Goal: Information Seeking & Learning: Find specific fact

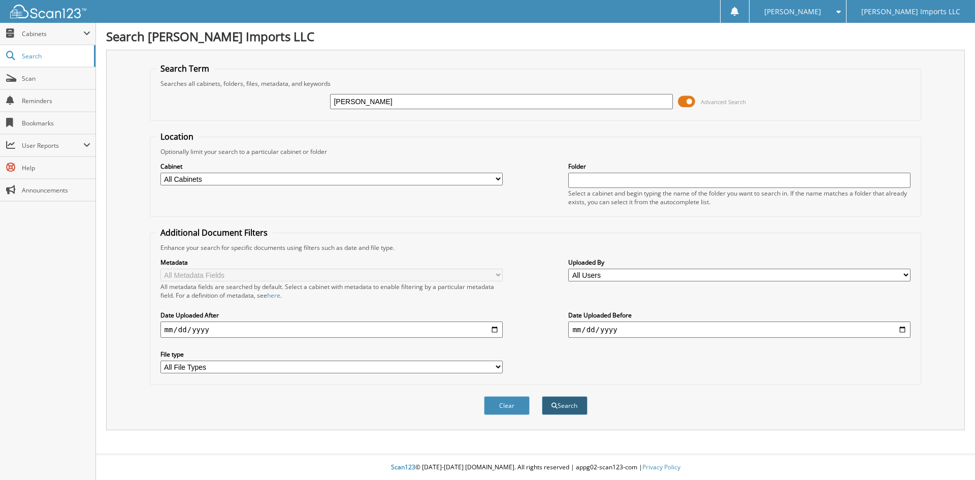
type input "[PERSON_NAME]"
click at [572, 408] on button "Search" at bounding box center [565, 405] width 46 height 19
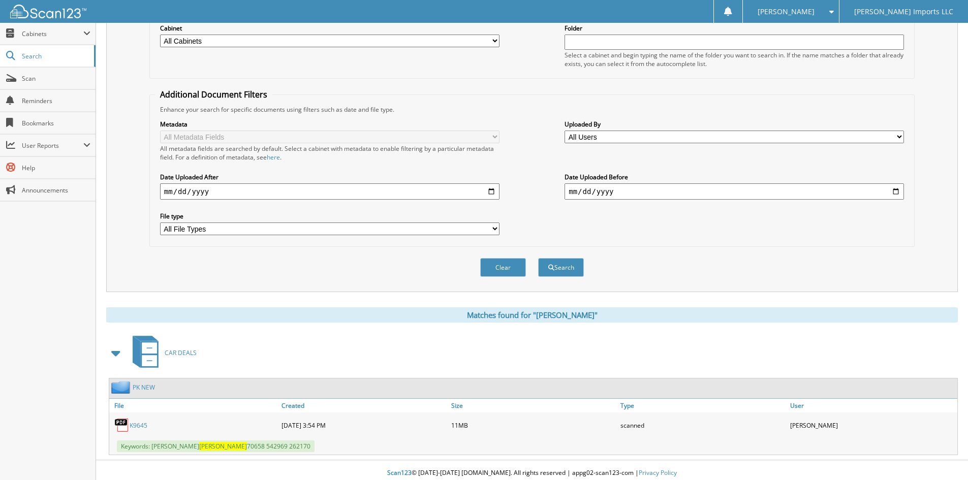
scroll to position [144, 0]
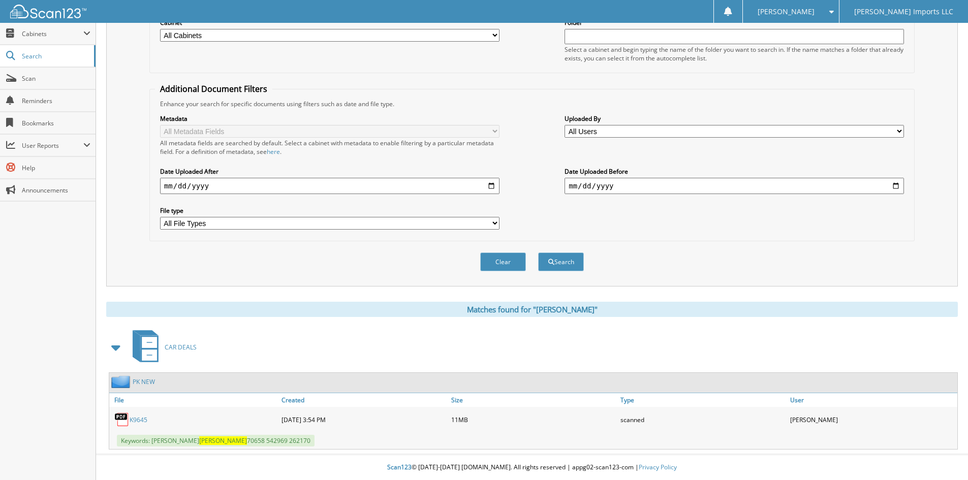
click at [139, 418] on link "K9645" at bounding box center [139, 419] width 18 height 9
